Goal: Task Accomplishment & Management: Use online tool/utility

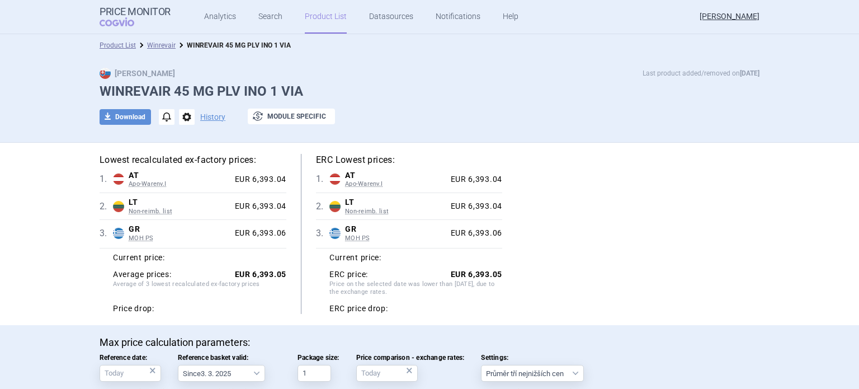
click at [314, 24] on link "Product List" at bounding box center [326, 17] width 42 height 34
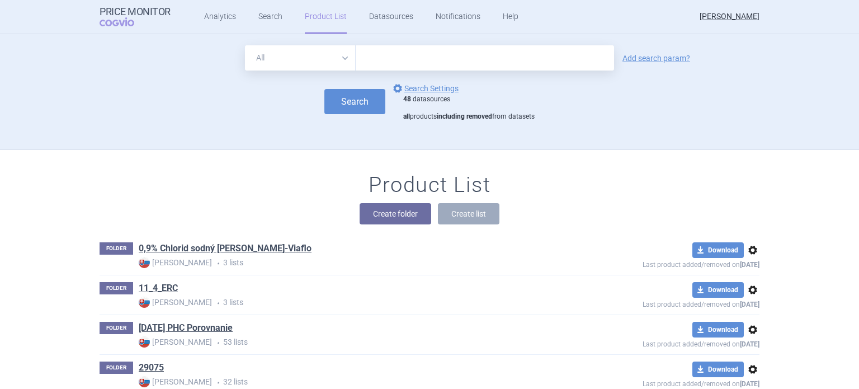
scroll to position [115, 0]
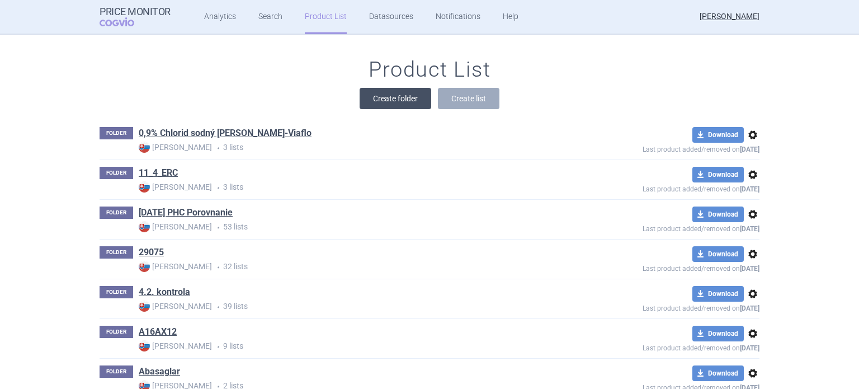
click at [354, 63] on button "Create folder" at bounding box center [395, 98] width 72 height 21
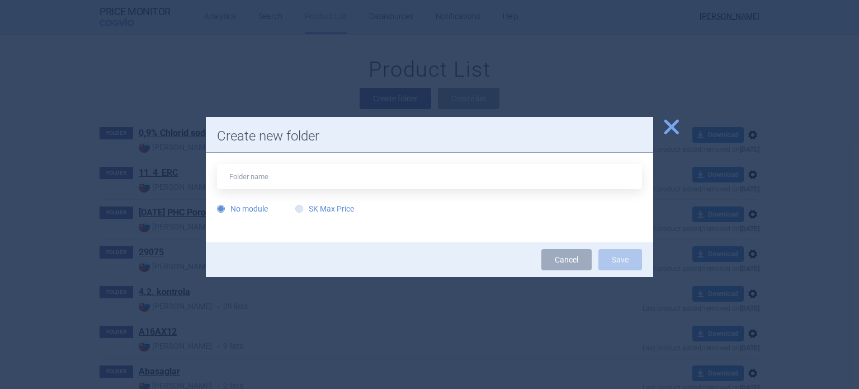
click at [329, 63] on label "SK Max Price" at bounding box center [324, 208] width 59 height 11
click at [307, 63] on input "SK Max Price" at bounding box center [301, 209] width 11 height 11
radio input "true"
click at [351, 63] on input "text" at bounding box center [429, 176] width 425 height 25
type input "Duvyzat"
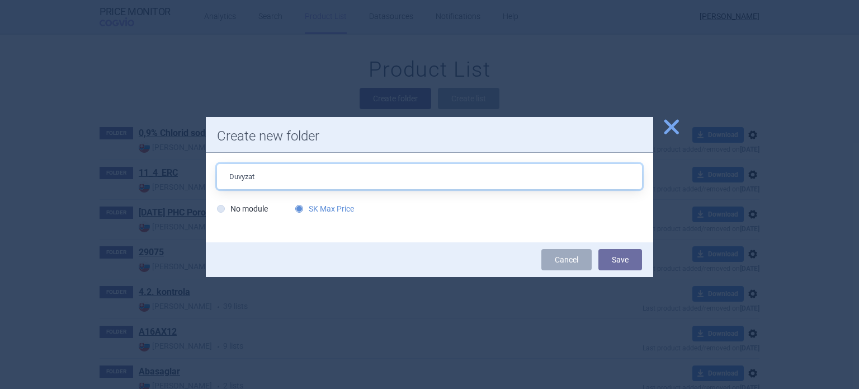
click at [354, 63] on button "Save" at bounding box center [620, 259] width 44 height 21
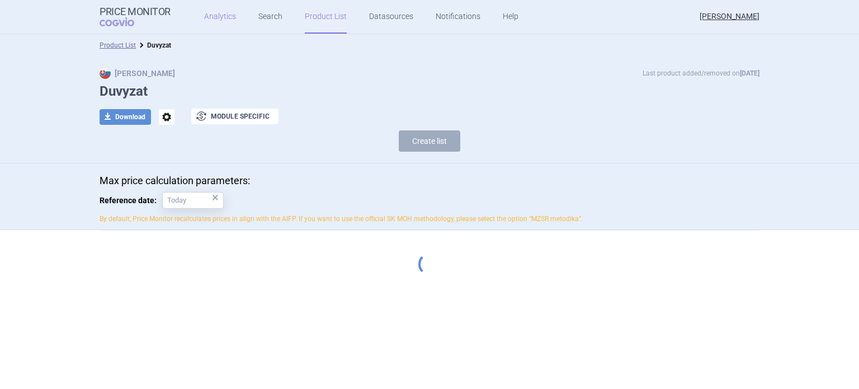
click at [224, 22] on link "Analytics" at bounding box center [220, 17] width 32 height 34
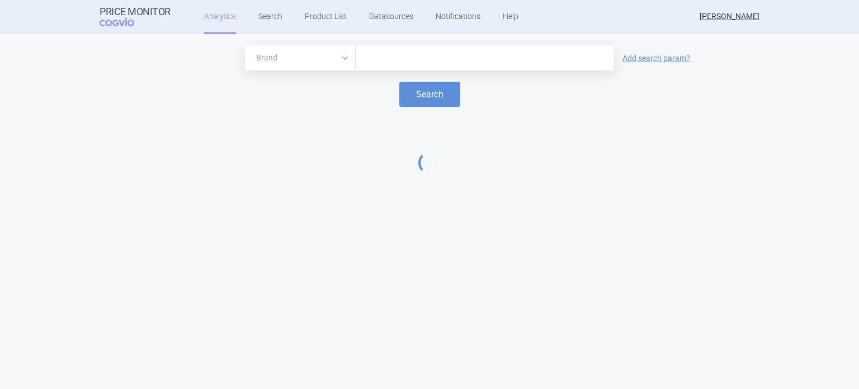
click at [354, 50] on div at bounding box center [485, 57] width 258 height 25
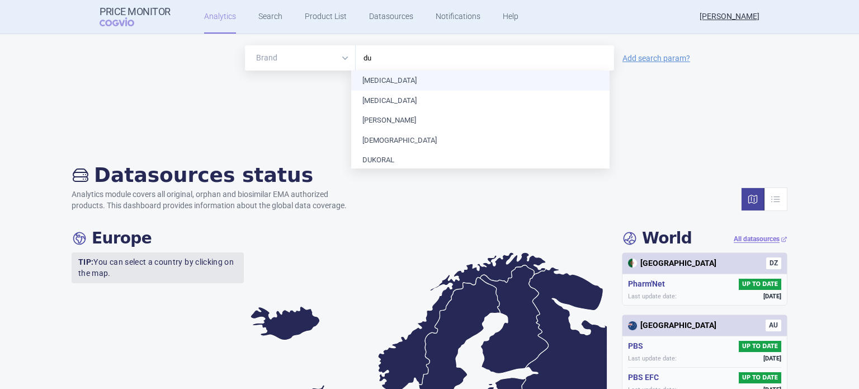
type input "d"
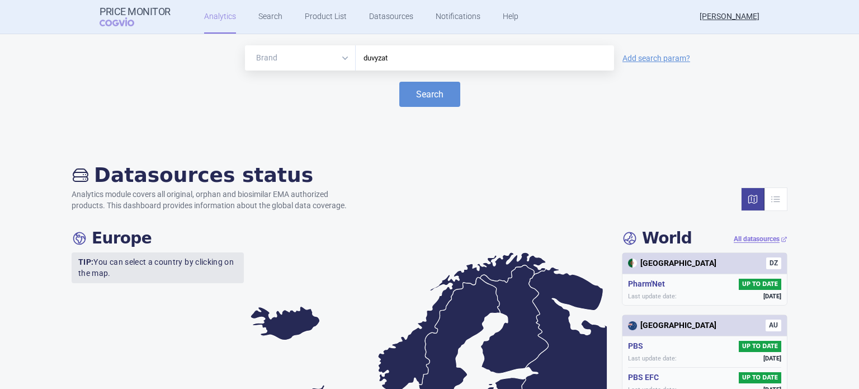
type input "duvyzat"
click at [354, 63] on button "Search" at bounding box center [429, 94] width 61 height 25
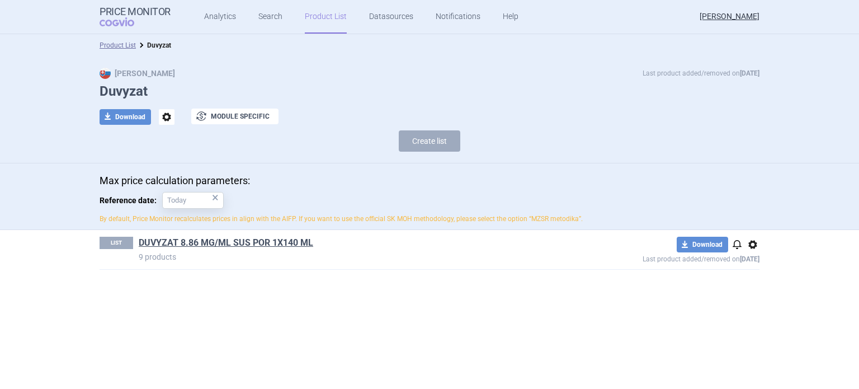
click at [503, 113] on div "download Download options exchange Module specific" at bounding box center [430, 116] width 660 height 16
click at [209, 246] on link "DUVYZAT 8.86 MG/ML SUS POR 1X140 ML" at bounding box center [226, 242] width 174 height 12
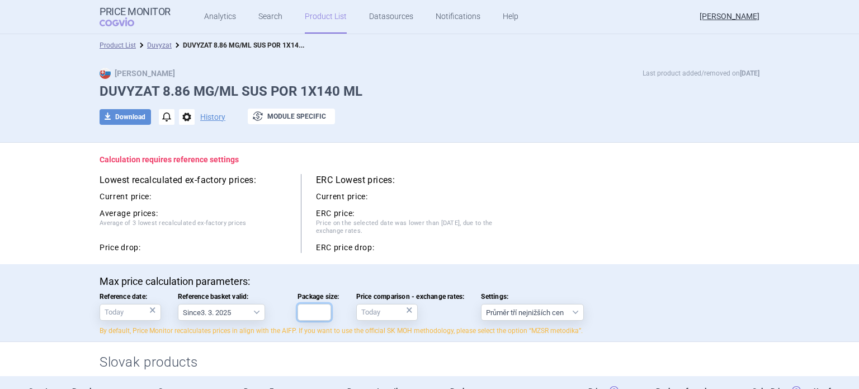
drag, startPoint x: 316, startPoint y: 308, endPoint x: 320, endPoint y: 320, distance: 12.9
click at [316, 308] on input "Package size:" at bounding box center [314, 312] width 34 height 17
type input "1"
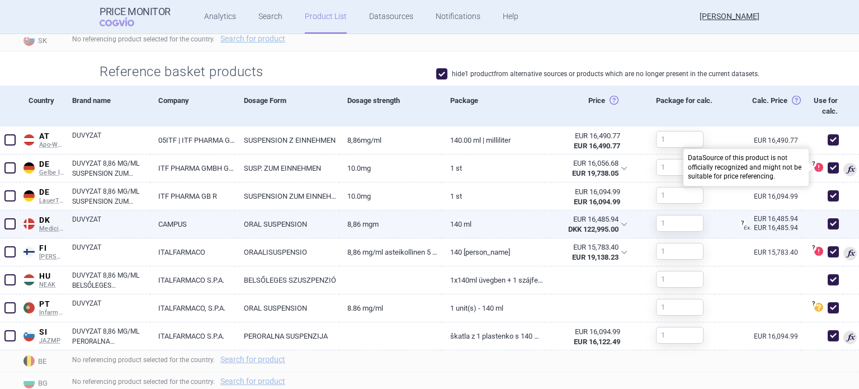
scroll to position [508, 0]
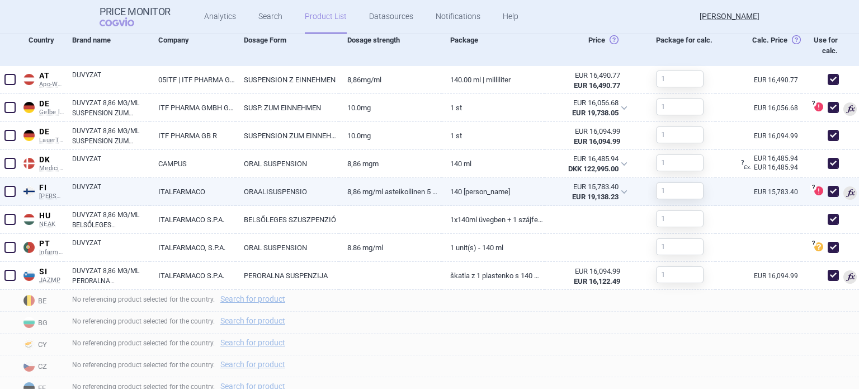
click at [830, 188] on span at bounding box center [833, 191] width 17 height 17
checkbox input "false"
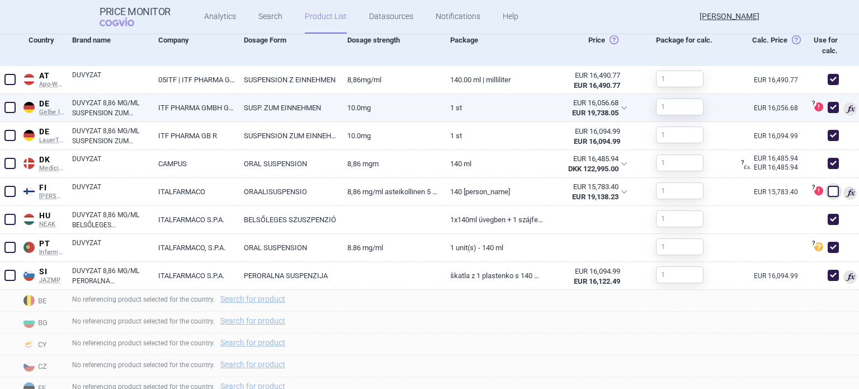
click at [827, 103] on span at bounding box center [832, 107] width 11 height 11
checkbox input "false"
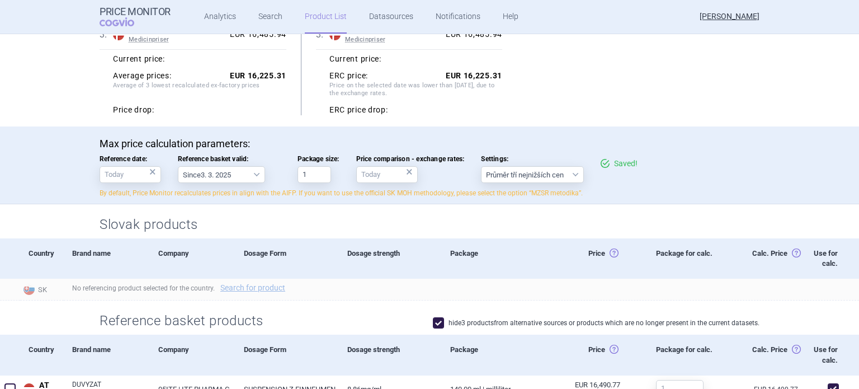
scroll to position [0, 0]
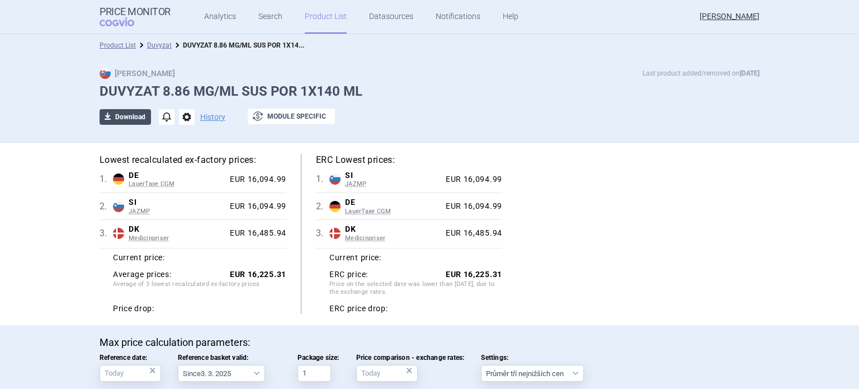
click at [136, 115] on button "download Download" at bounding box center [125, 117] width 51 height 16
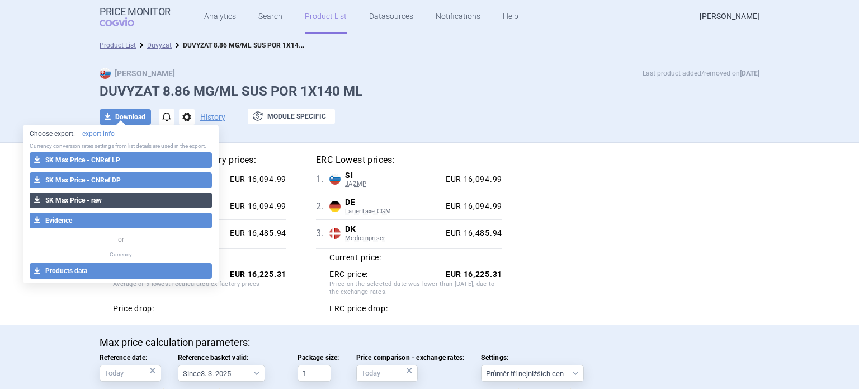
select select "EUR"
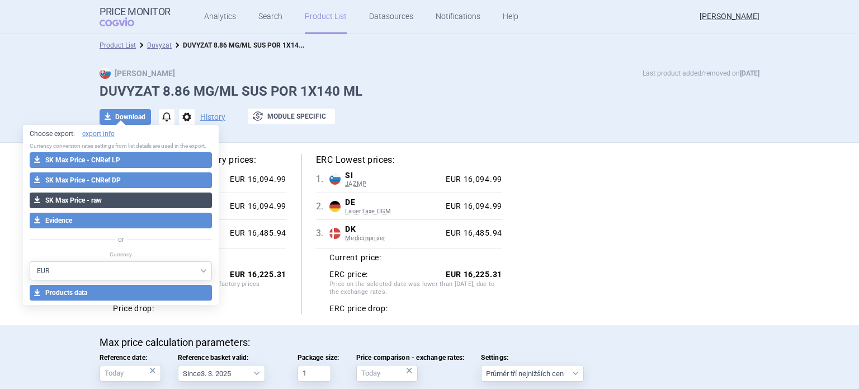
click at [146, 198] on button "download SK Max Price - raw" at bounding box center [121, 200] width 183 height 16
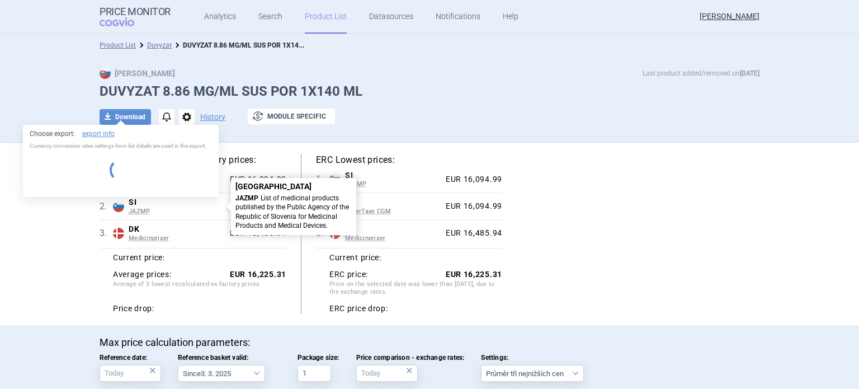
select select "EUR"
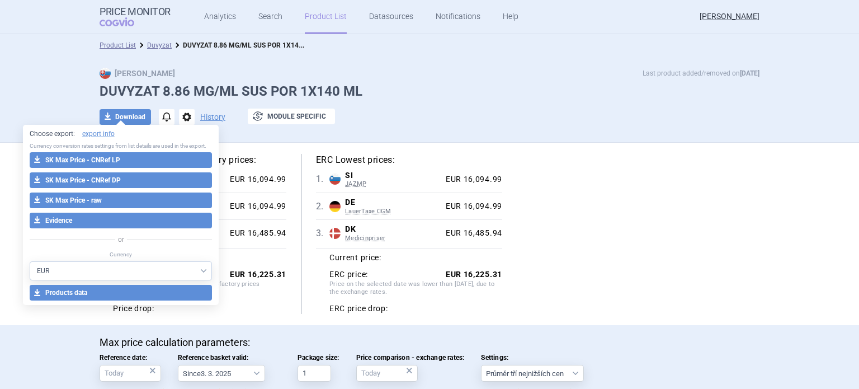
click at [414, 126] on div "Max Price Last product added/removed on [DATE] DUVYZAT 8.86 MG/ML SUS POR 1X140…" at bounding box center [429, 102] width 704 height 69
